Goal: Check status: Check status

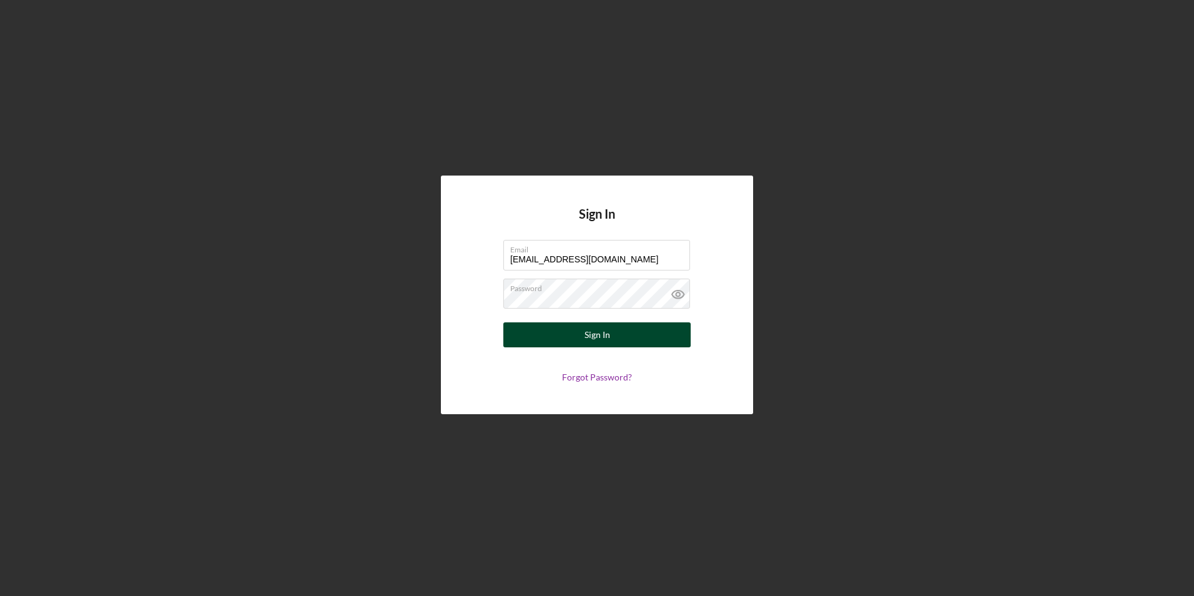
click at [522, 326] on button "Sign In" at bounding box center [596, 334] width 187 height 25
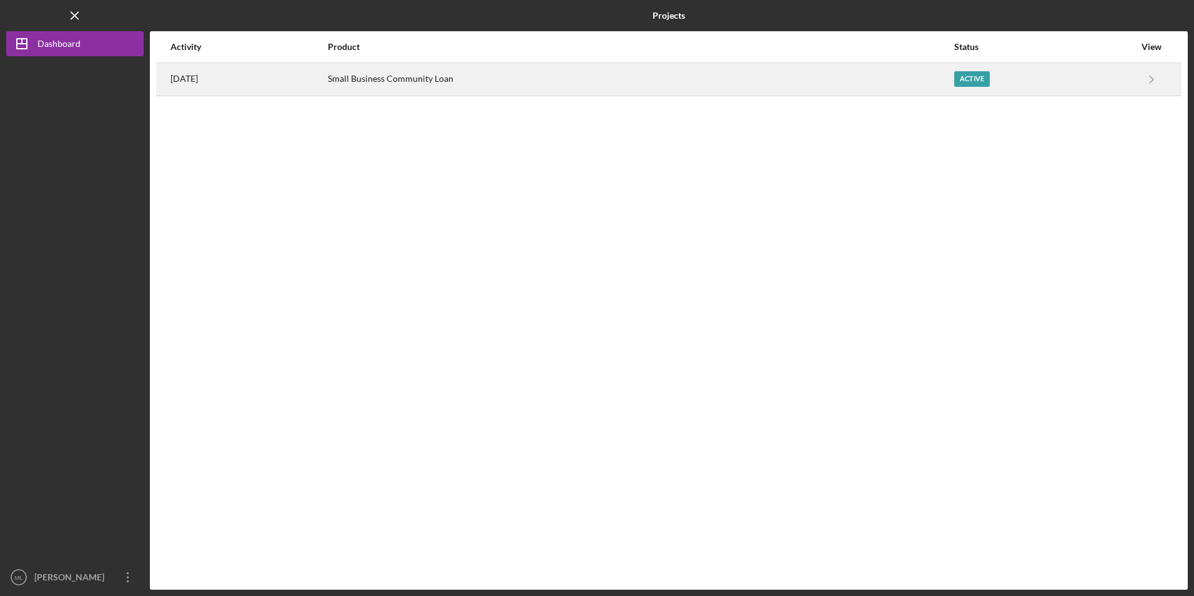
click at [370, 72] on div "Small Business Community Loan" at bounding box center [640, 79] width 625 height 31
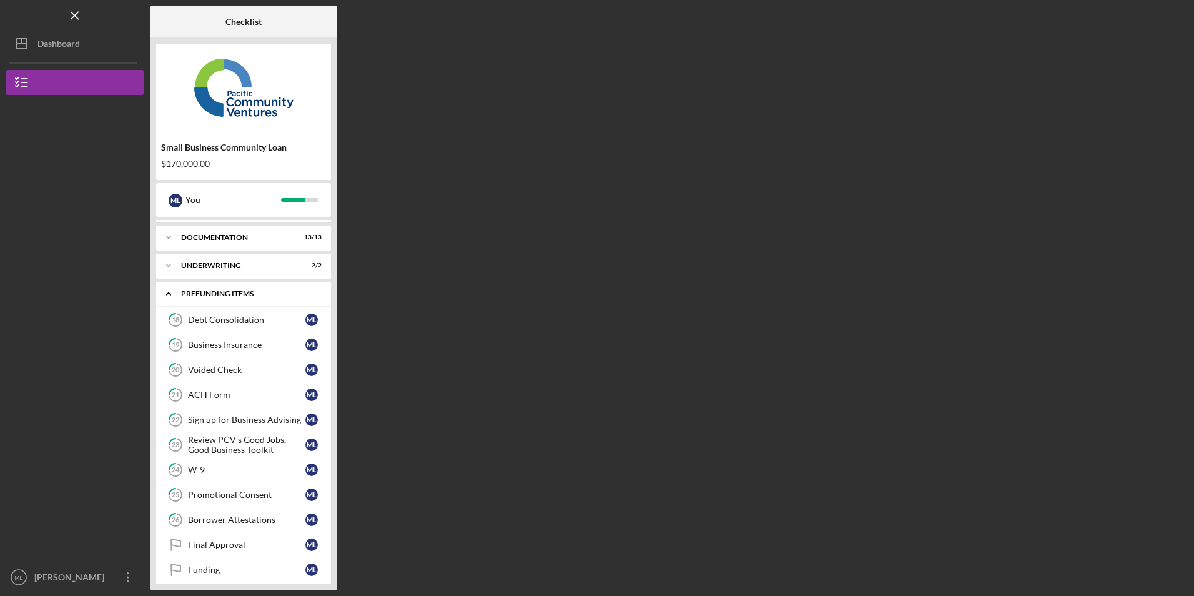
scroll to position [34, 0]
